Goal: Task Accomplishment & Management: Manage account settings

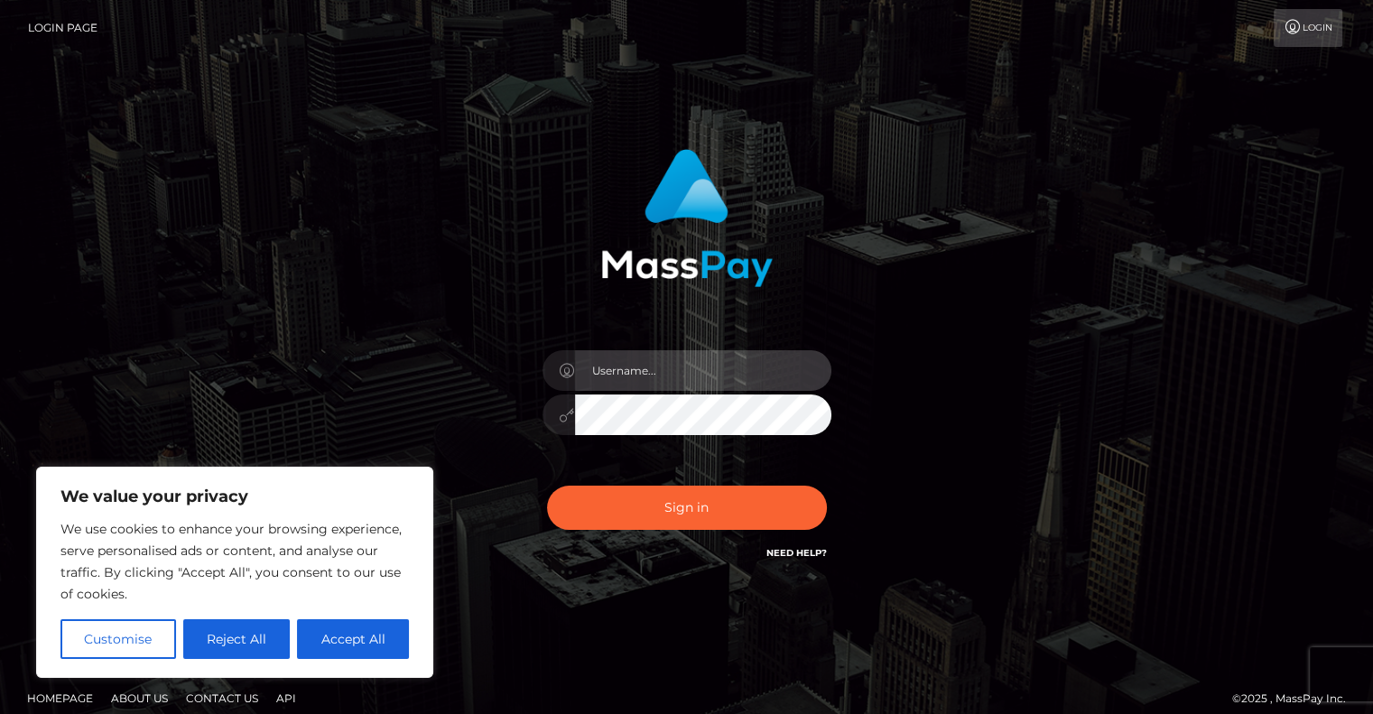
click at [633, 368] on input "text" at bounding box center [703, 370] width 256 height 41
type input "[PERSON_NAME][EMAIL_ADDRESS][DOMAIN_NAME]"
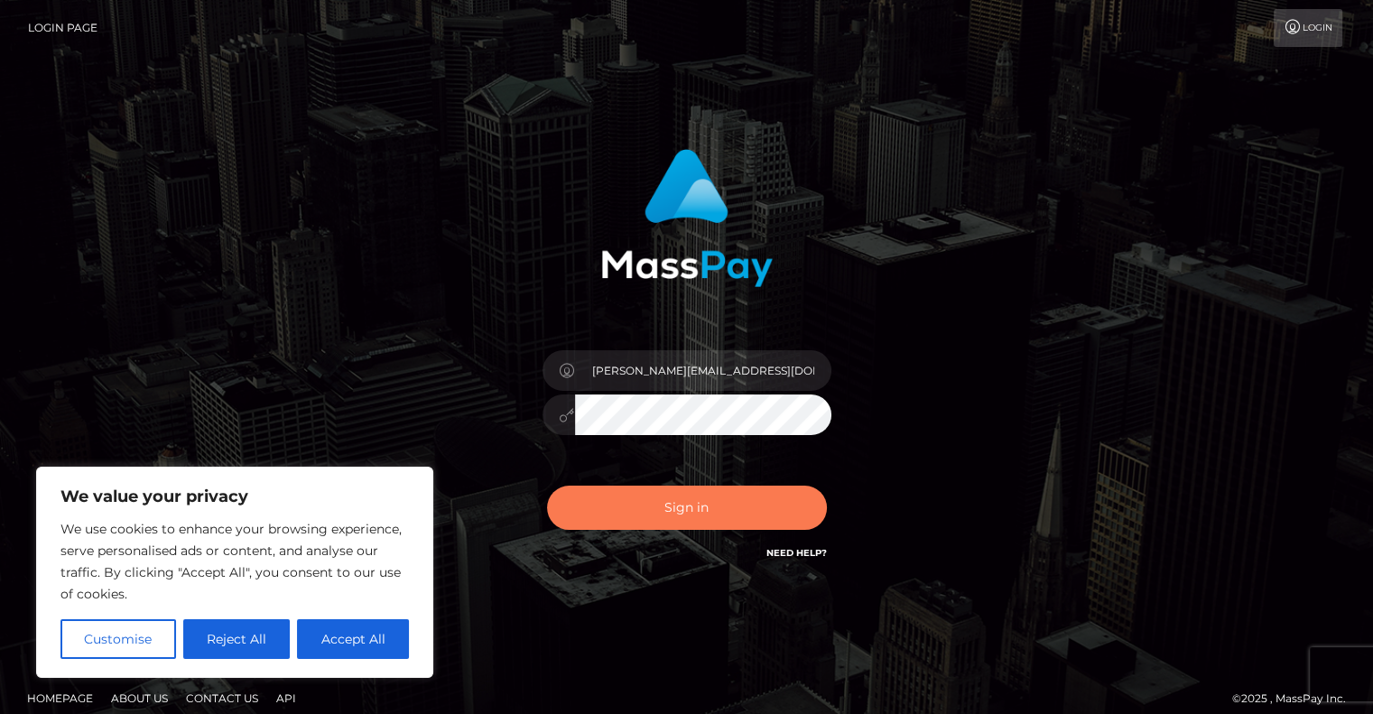
click at [687, 505] on button "Sign in" at bounding box center [687, 508] width 280 height 44
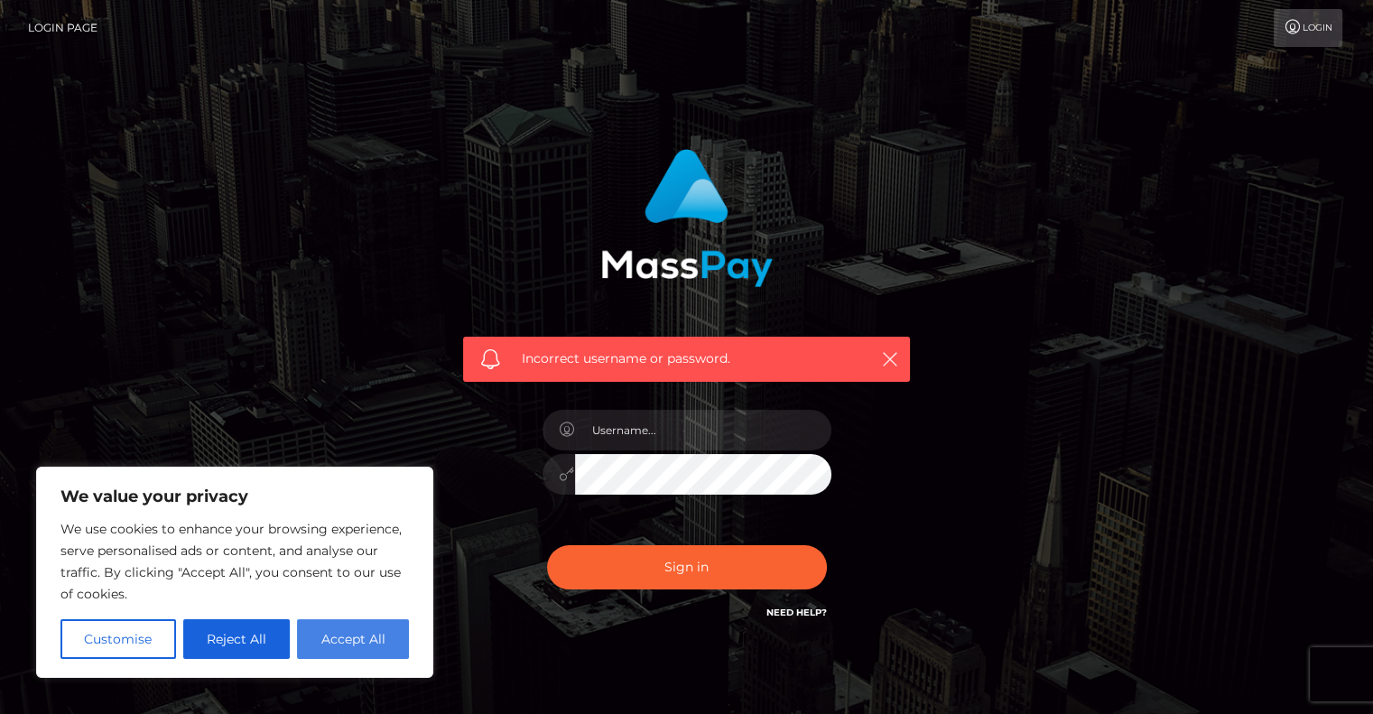
click at [376, 634] on button "Accept All" at bounding box center [353, 639] width 112 height 40
checkbox input "true"
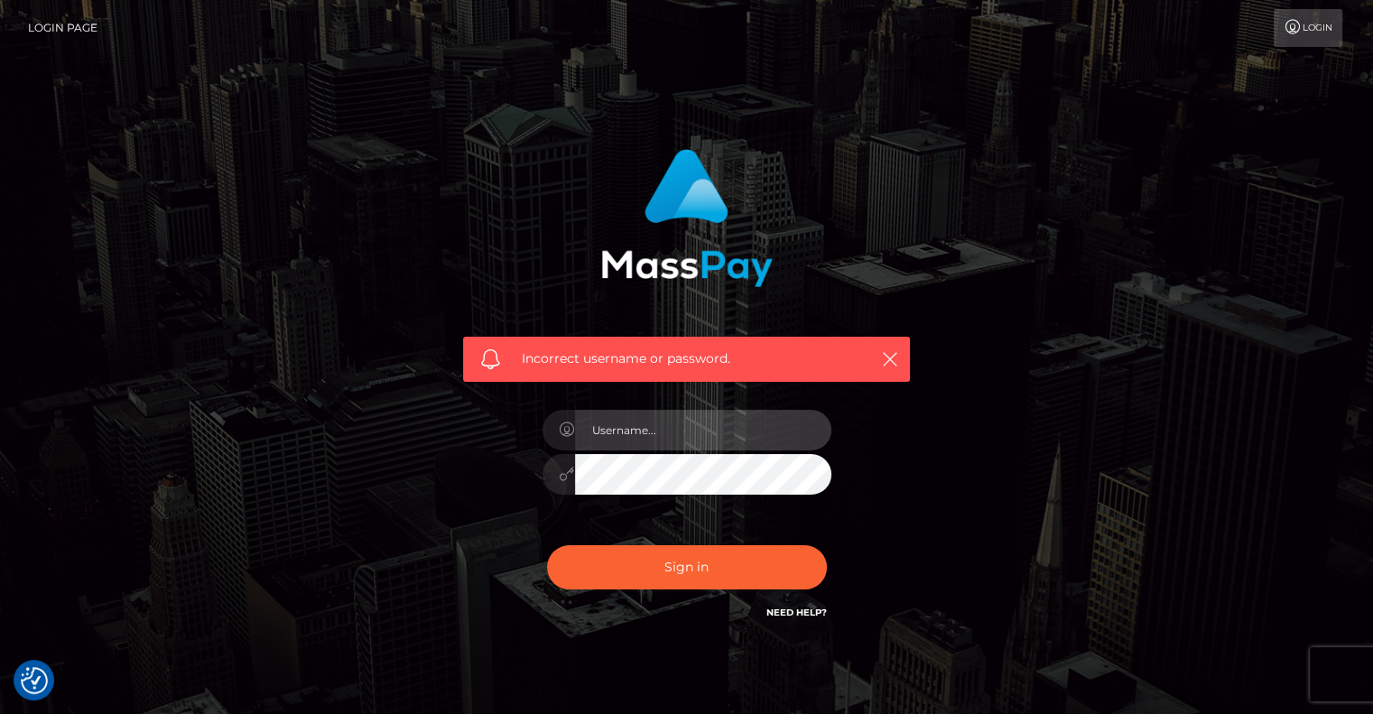
click at [646, 430] on input "text" at bounding box center [703, 430] width 256 height 41
type input "[PERSON_NAME][EMAIL_ADDRESS][DOMAIN_NAME]"
click at [547, 545] on button "Sign in" at bounding box center [687, 567] width 280 height 44
click at [892, 351] on icon "button" at bounding box center [890, 359] width 18 height 18
click at [888, 357] on icon "button" at bounding box center [890, 359] width 18 height 18
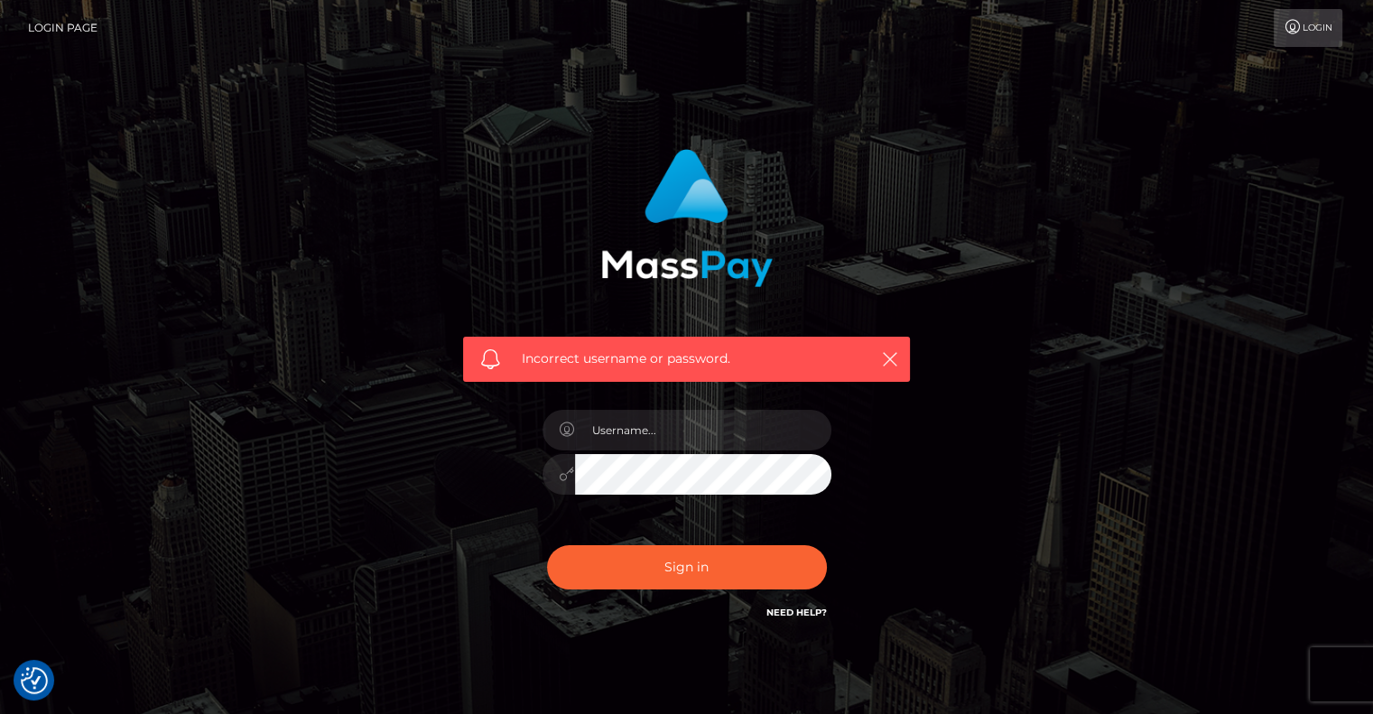
click at [798, 609] on link "Need Help?" at bounding box center [796, 613] width 60 height 12
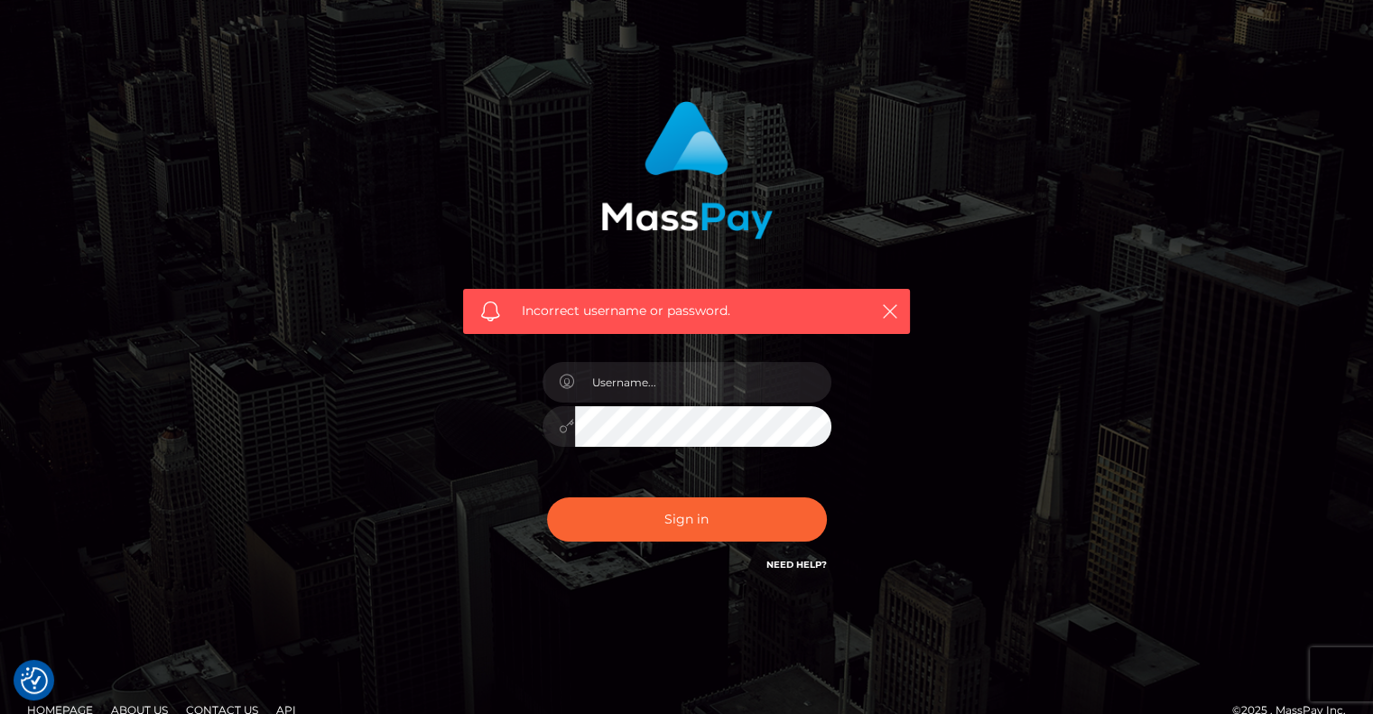
scroll to position [75, 0]
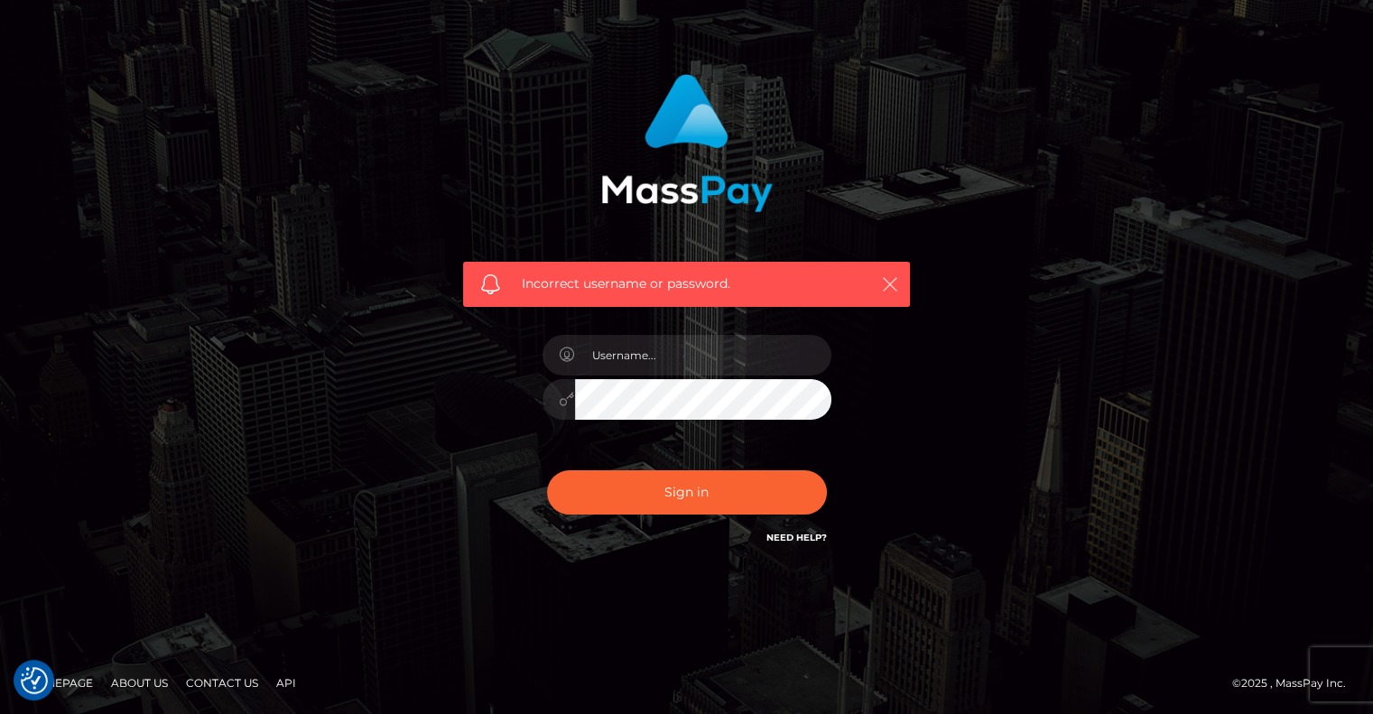
click at [890, 281] on icon "button" at bounding box center [890, 284] width 18 height 18
click at [888, 278] on icon "button" at bounding box center [890, 284] width 18 height 18
click at [685, 362] on input "text" at bounding box center [703, 355] width 256 height 41
type input "[PERSON_NAME][EMAIL_ADDRESS][DOMAIN_NAME]"
click at [783, 361] on input "[PERSON_NAME][EMAIL_ADDRESS][DOMAIN_NAME]" at bounding box center [703, 355] width 256 height 41
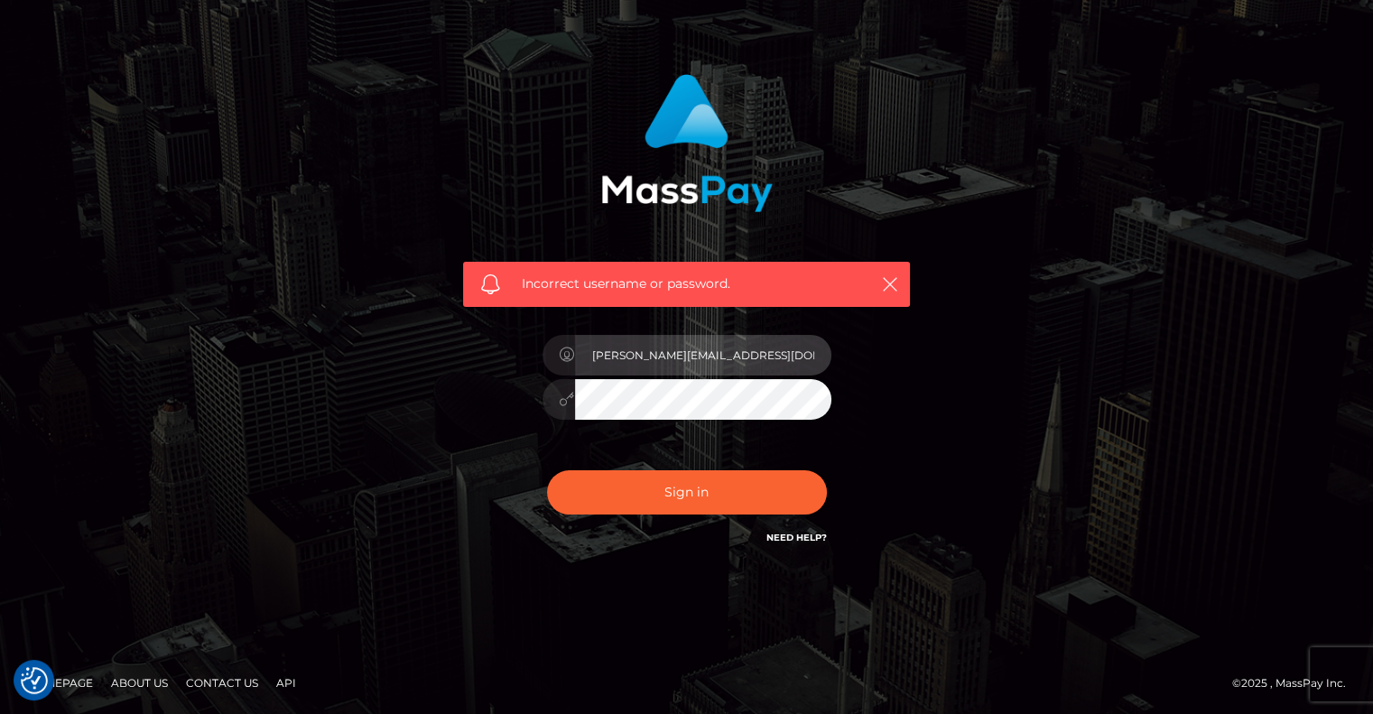
click at [547, 470] on button "Sign in" at bounding box center [687, 492] width 280 height 44
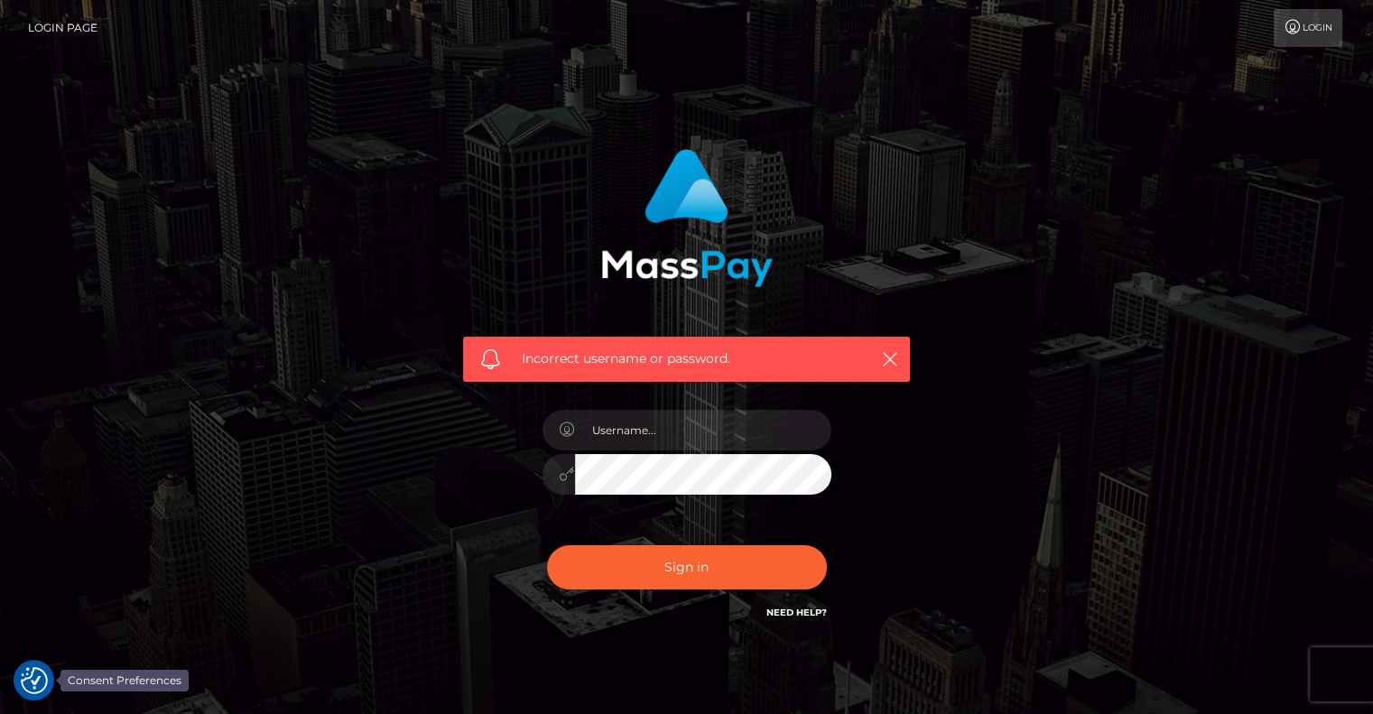
click at [33, 674] on img "Consent Preferences" at bounding box center [34, 680] width 27 height 27
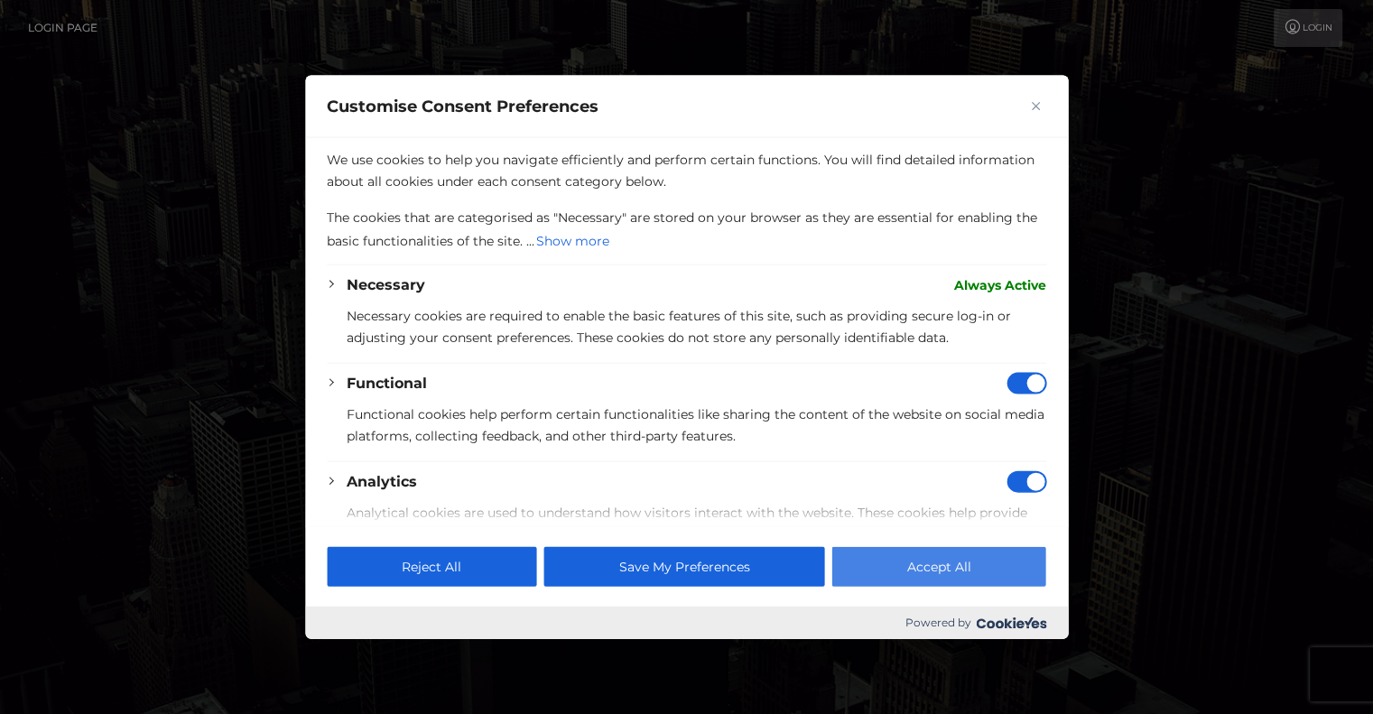
click at [949, 566] on button "Accept All" at bounding box center [939, 567] width 214 height 40
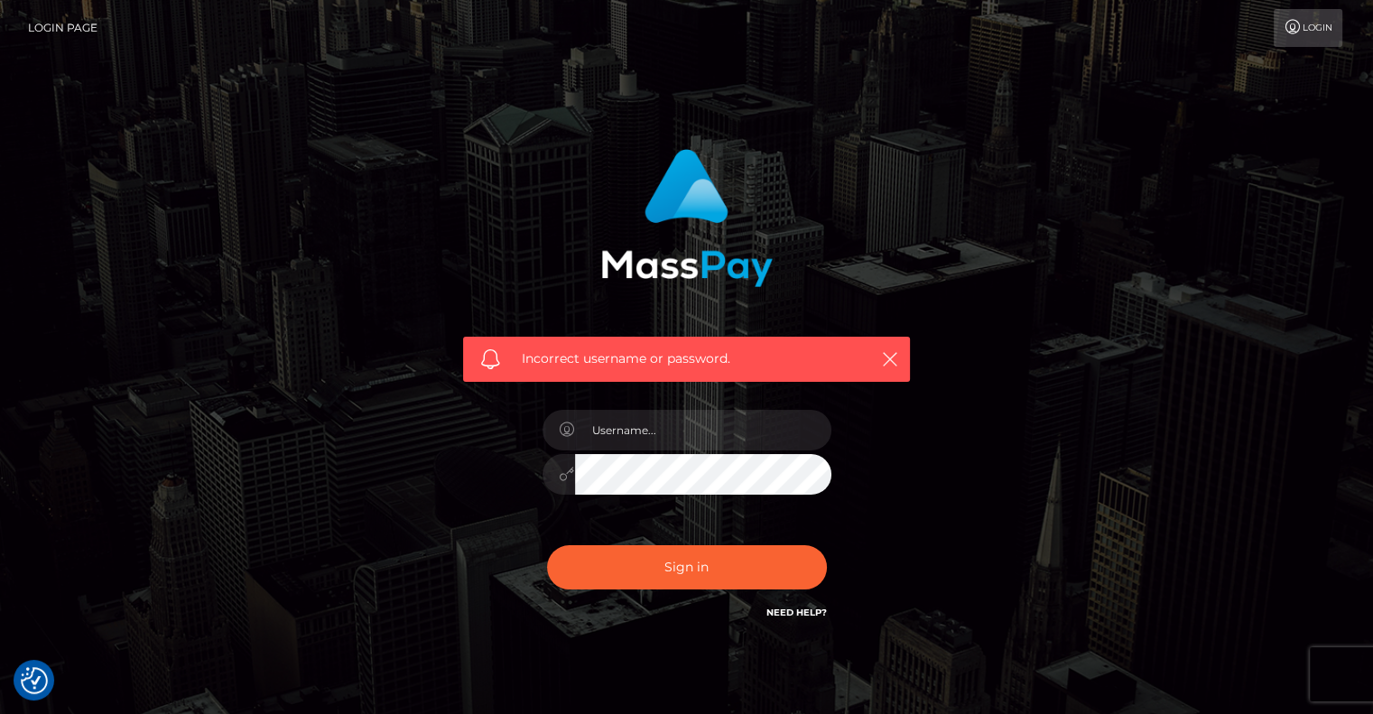
click at [66, 25] on link "Login Page" at bounding box center [62, 28] width 69 height 38
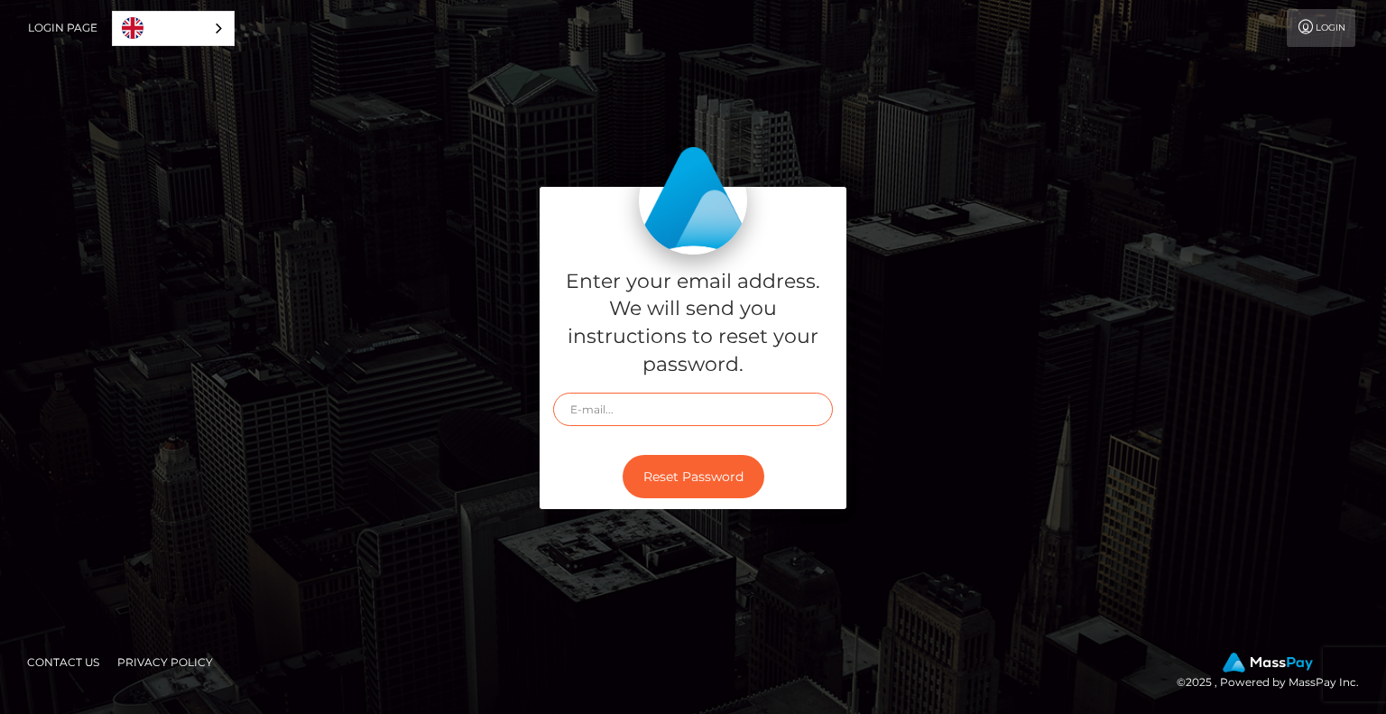
click at [605, 412] on input "text" at bounding box center [693, 409] width 280 height 33
type input "[PERSON_NAME][EMAIL_ADDRESS][DOMAIN_NAME]"
click at [718, 473] on button "Reset Password" at bounding box center [694, 477] width 142 height 44
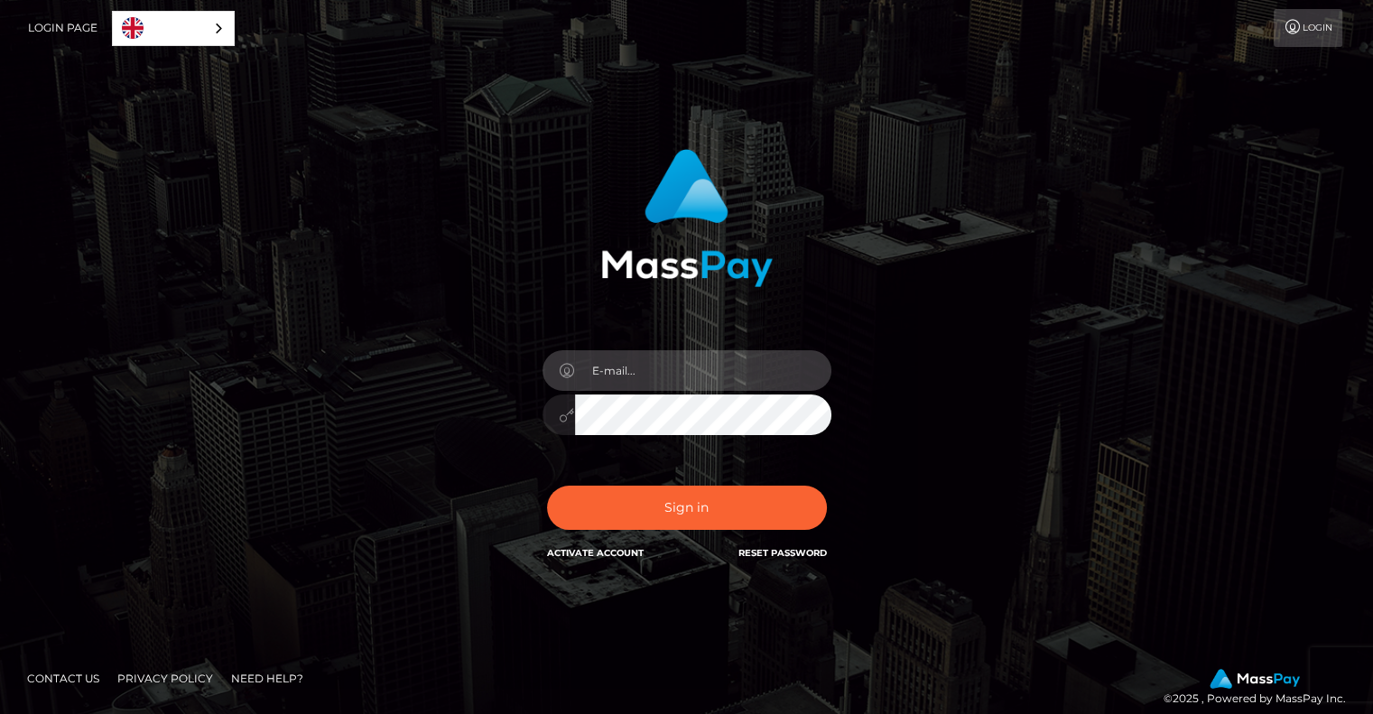
click at [628, 371] on input "email" at bounding box center [703, 370] width 256 height 41
type input "[PERSON_NAME][EMAIL_ADDRESS][DOMAIN_NAME]"
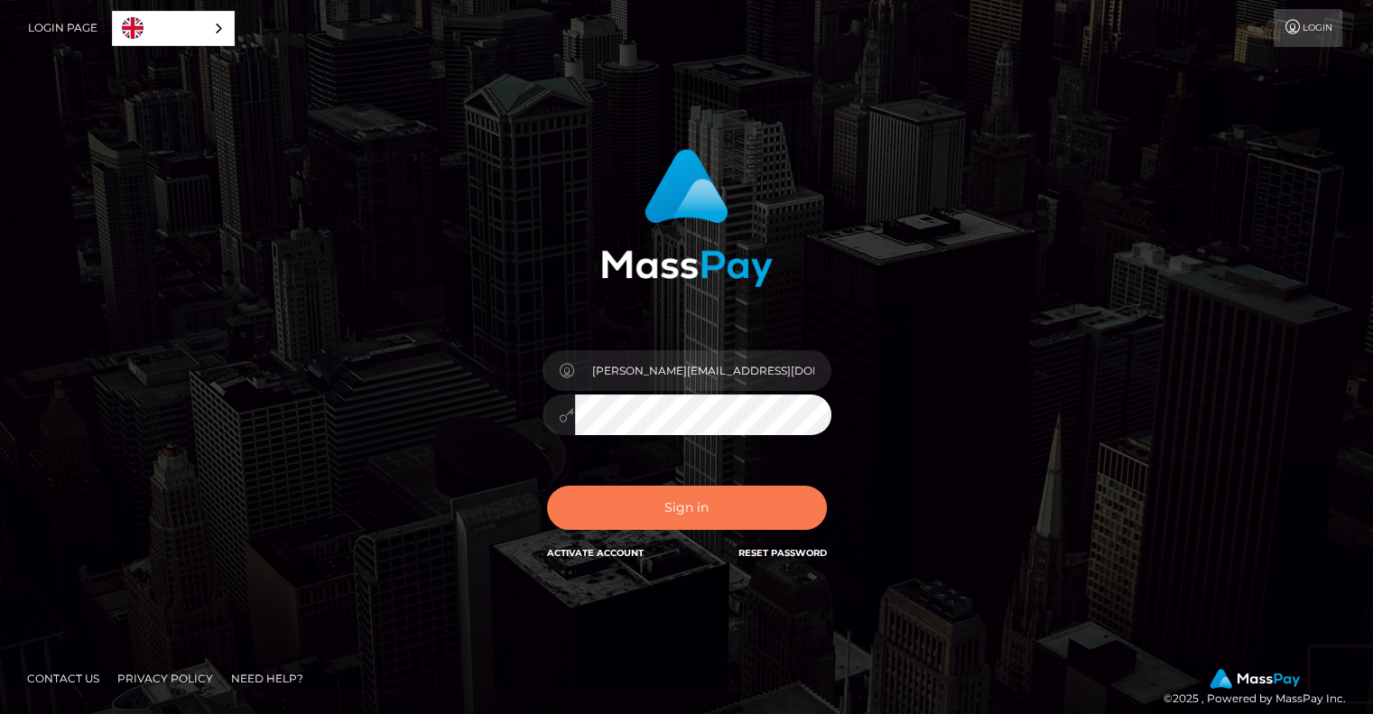
click at [696, 505] on button "Sign in" at bounding box center [687, 508] width 280 height 44
